Goal: Register for event/course

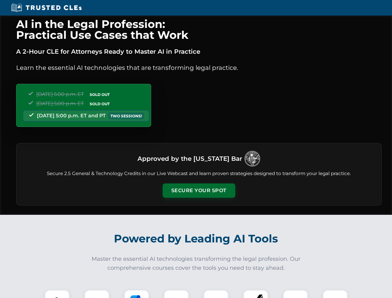
click at [198, 190] on button "Secure Your Spot" at bounding box center [198, 190] width 73 height 14
click at [57, 294] on img at bounding box center [57, 302] width 18 height 18
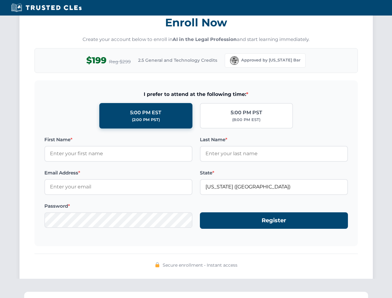
scroll to position [609, 0]
